Goal: Task Accomplishment & Management: Use online tool/utility

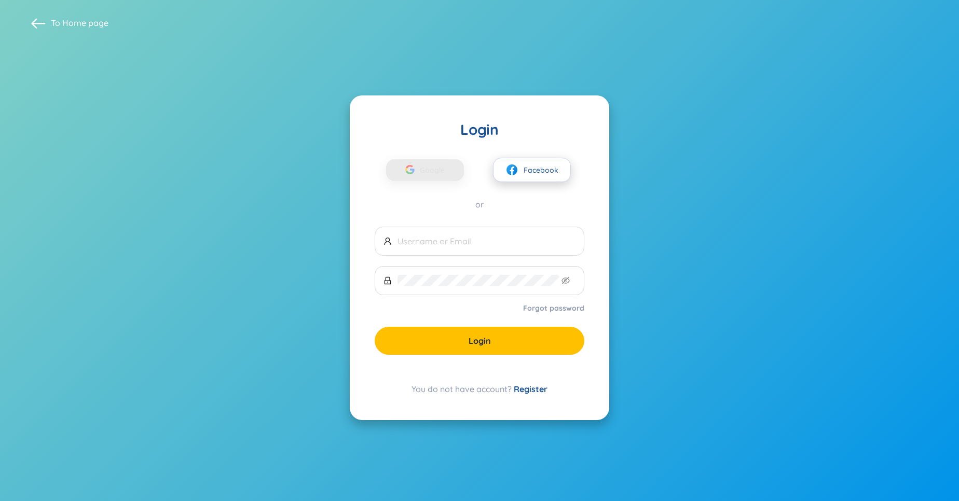
click at [514, 174] on img at bounding box center [511, 169] width 13 height 13
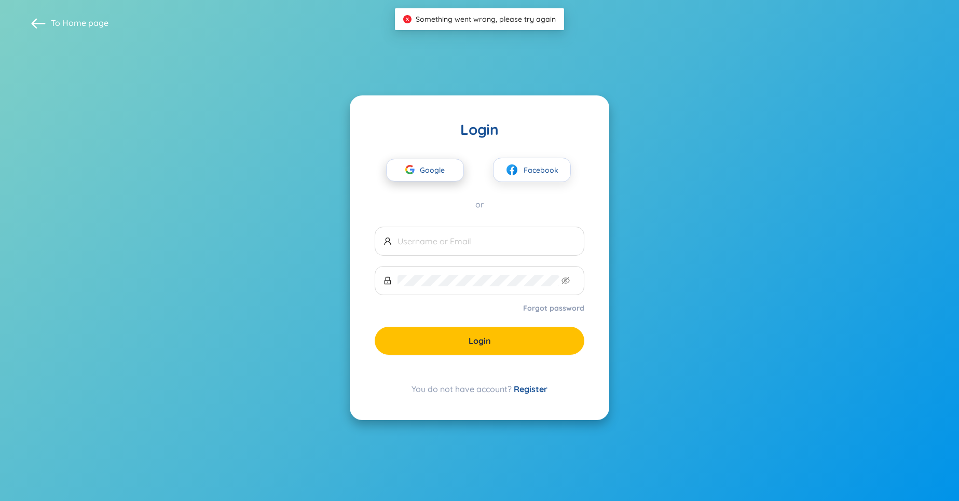
click at [454, 163] on button "Google" at bounding box center [425, 170] width 78 height 23
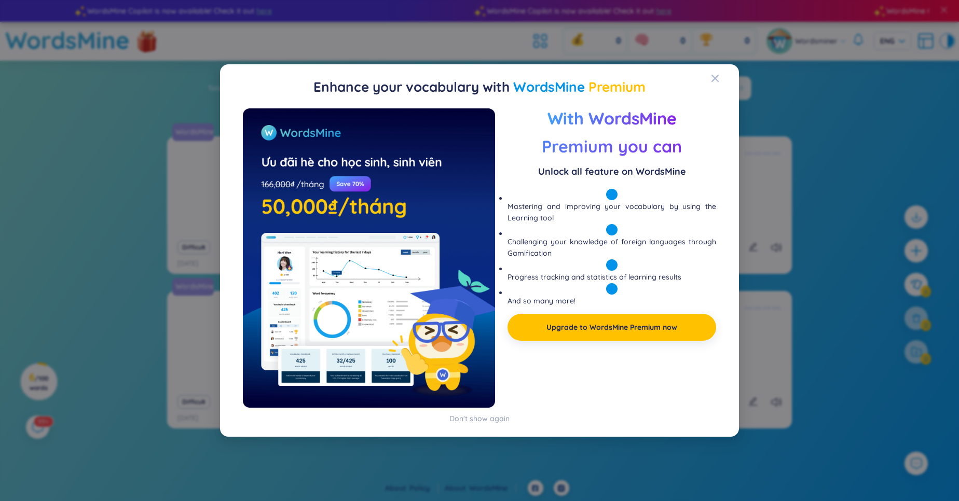
click at [627, 41] on div "Enhance your vocabulary with WordsMine Premium Preview With WordsMine Premium y…" at bounding box center [479, 250] width 959 height 501
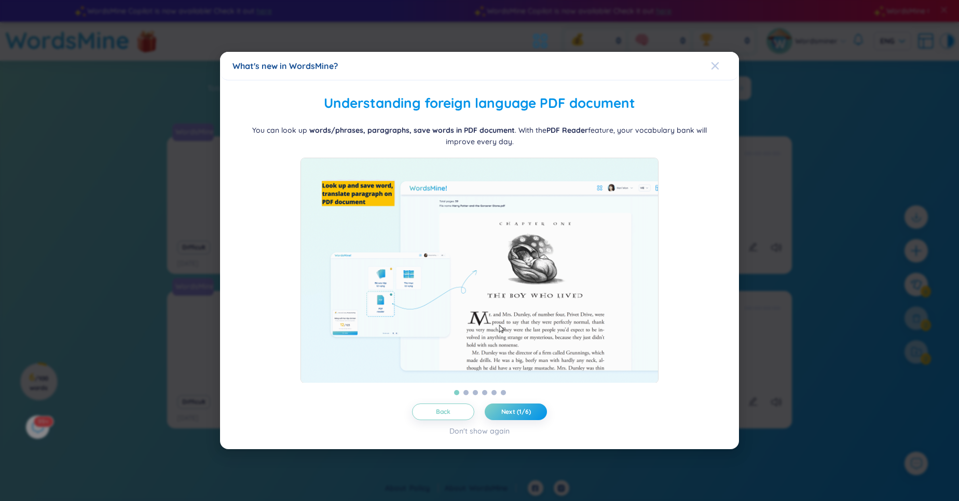
click at [711, 64] on icon "Close" at bounding box center [715, 66] width 8 height 8
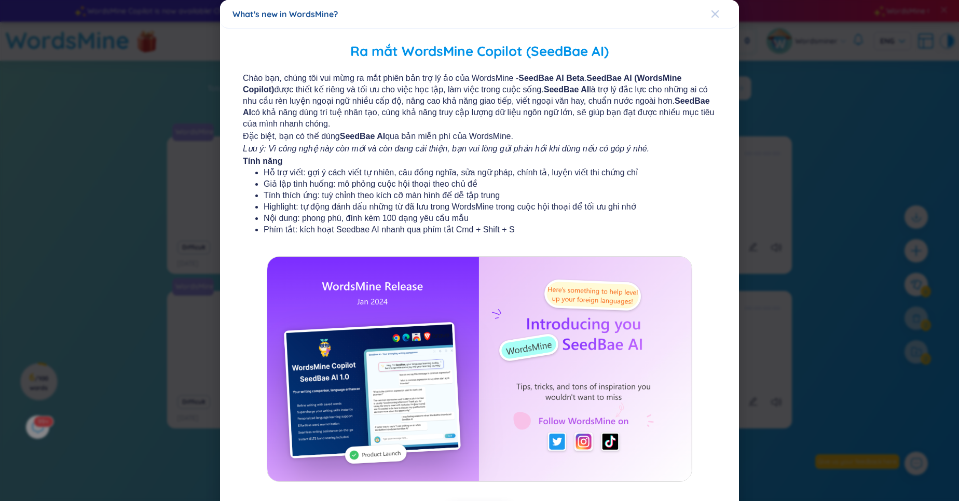
click at [713, 22] on div "Close" at bounding box center [715, 14] width 8 height 28
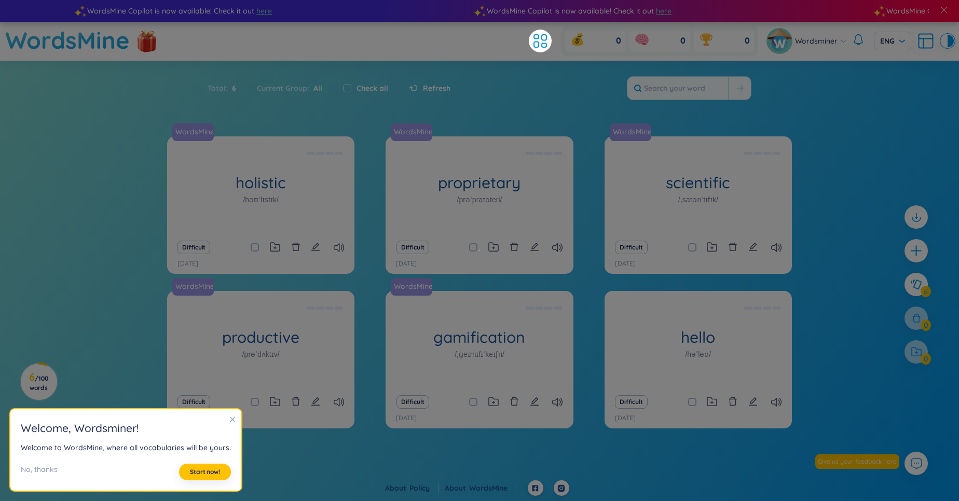
click at [453, 98] on div "Total : 6 Current Group : All Check all Refresh" at bounding box center [479, 93] width 647 height 45
